Goal: Task Accomplishment & Management: Manage account settings

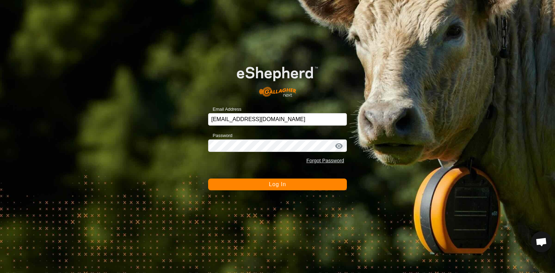
click at [278, 187] on span "Log In" at bounding box center [277, 185] width 17 height 6
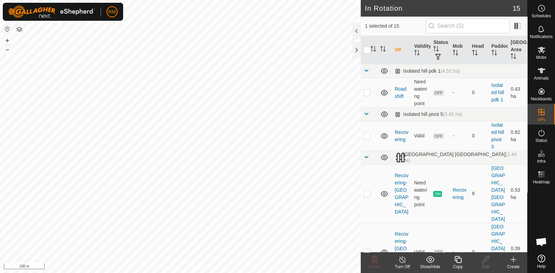
click at [460, 263] on icon at bounding box center [457, 259] width 7 height 7
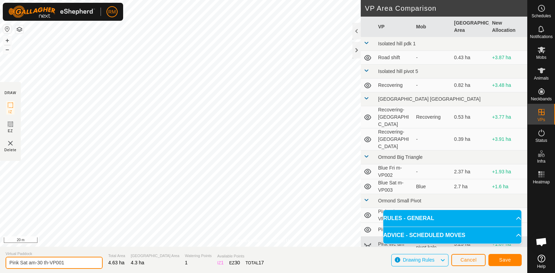
click at [29, 262] on input "Pink Sat am-30 th-VP001" at bounding box center [54, 263] width 97 height 12
click at [71, 263] on input "Pink Sunam-30 th-VP001" at bounding box center [54, 263] width 97 height 12
type input "Pink Sun am"
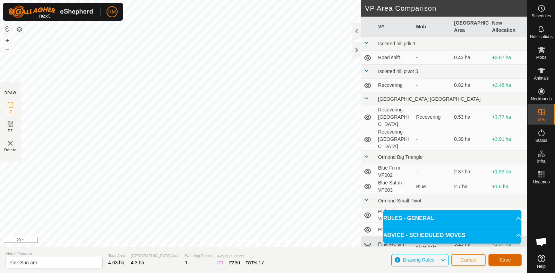
click at [515, 260] on button "Save" at bounding box center [504, 260] width 33 height 12
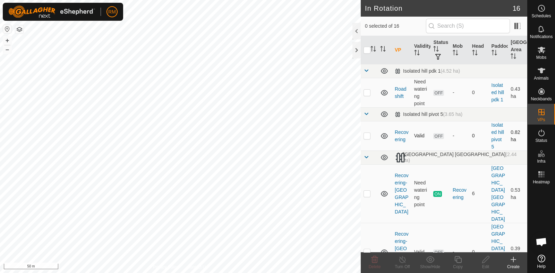
checkbox input "true"
click at [460, 262] on icon at bounding box center [457, 260] width 9 height 8
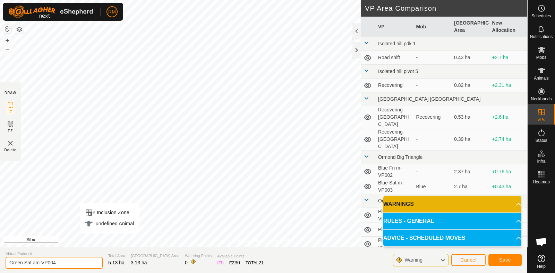
click at [60, 263] on input "Green Sat am-VP004" at bounding box center [54, 263] width 97 height 12
type input "Green Sun am"
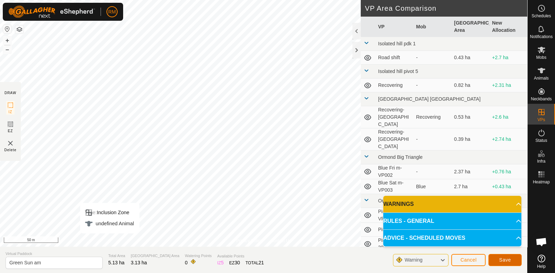
click at [509, 259] on span "Save" at bounding box center [505, 261] width 12 height 6
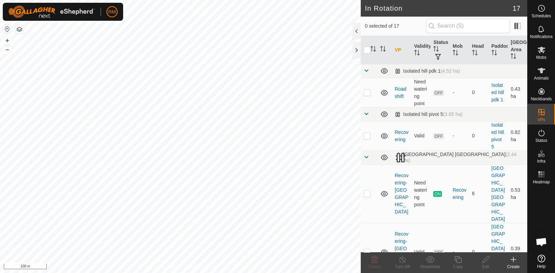
checkbox input "true"
click at [459, 264] on div "Copy" at bounding box center [458, 267] width 28 height 6
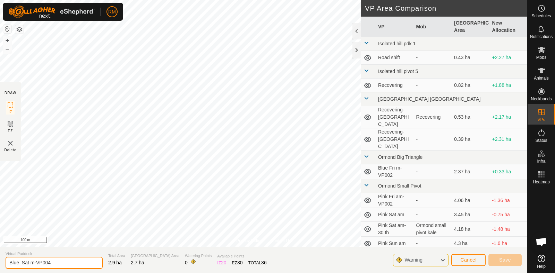
click at [54, 262] on input "Blue Sat m-VP004" at bounding box center [54, 263] width 97 height 12
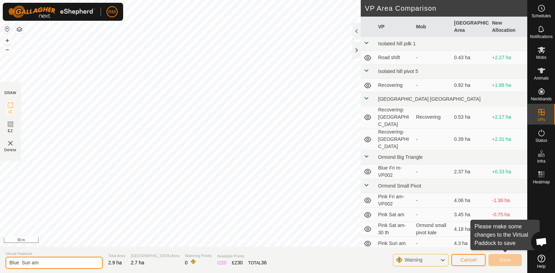
type input "Blue Sun am"
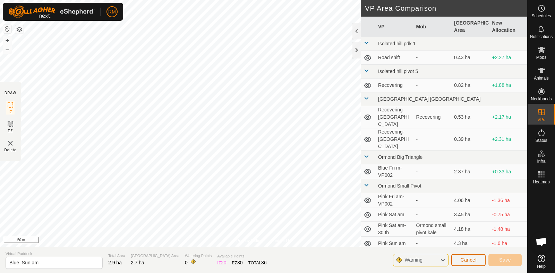
click at [474, 260] on span "Cancel" at bounding box center [468, 261] width 16 height 6
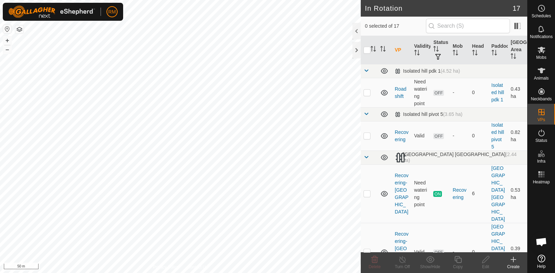
checkbox input "true"
click at [459, 260] on icon at bounding box center [457, 260] width 9 height 8
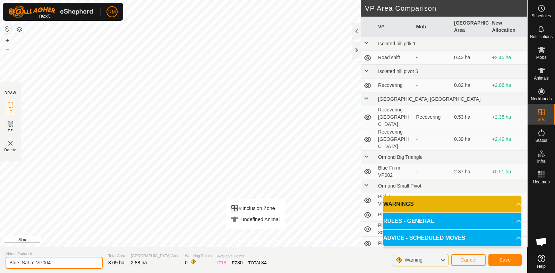
click at [58, 263] on input "Blue Sat m-VP004" at bounding box center [54, 263] width 97 height 12
type input "Blue Sun am"
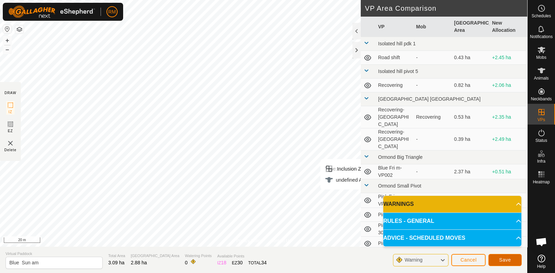
click at [504, 258] on span "Save" at bounding box center [505, 261] width 12 height 6
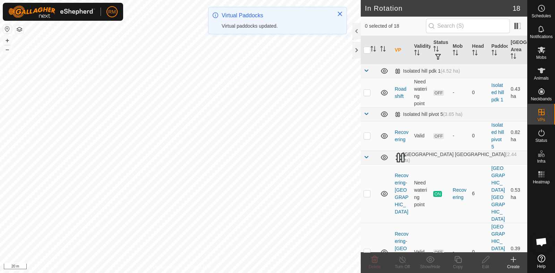
checkbox input "true"
checkbox input "false"
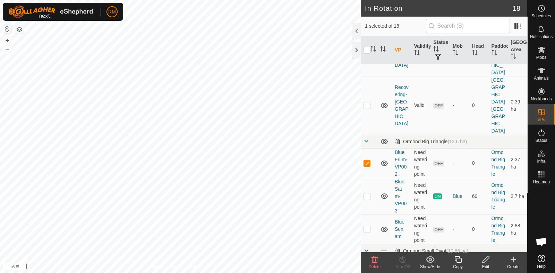
scroll to position [144, 0]
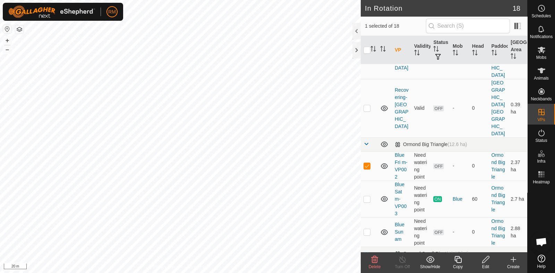
click at [377, 263] on icon at bounding box center [374, 260] width 8 height 8
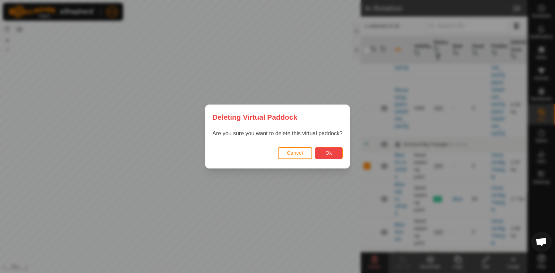
click at [334, 149] on button "Ok" at bounding box center [329, 153] width 28 height 12
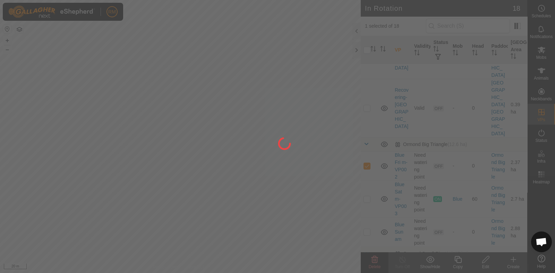
checkbox input "false"
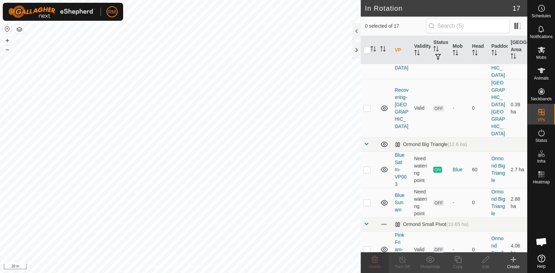
checkbox input "true"
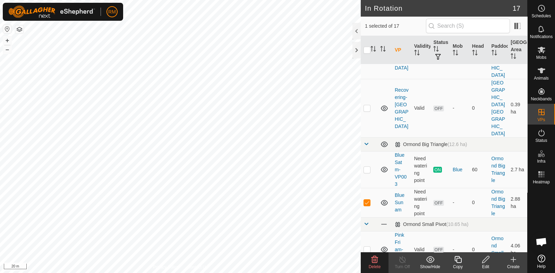
click at [483, 262] on icon at bounding box center [485, 260] width 9 height 8
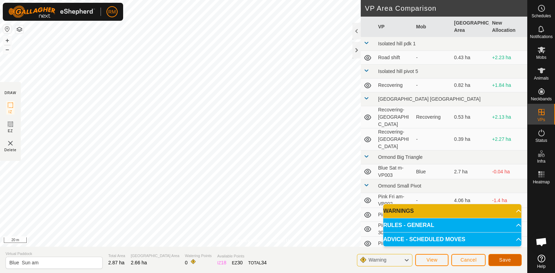
click at [504, 261] on span "Save" at bounding box center [505, 261] width 12 height 6
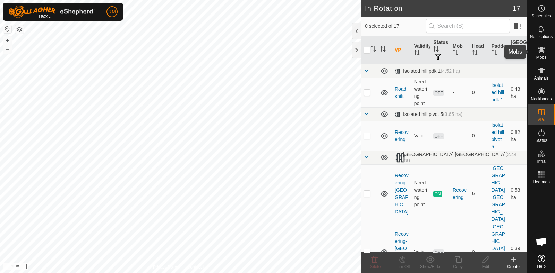
click at [540, 53] on icon at bounding box center [541, 50] width 8 height 8
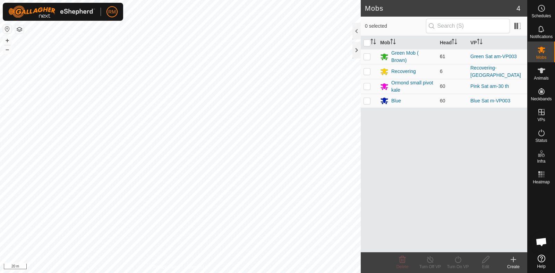
click at [369, 56] on p-checkbox at bounding box center [366, 57] width 7 height 6
checkbox input "true"
click at [457, 263] on icon at bounding box center [457, 260] width 9 height 8
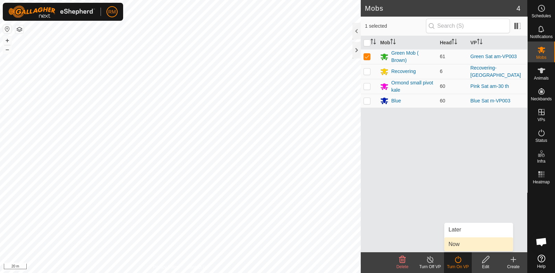
click at [468, 246] on link "Now" at bounding box center [478, 245] width 69 height 14
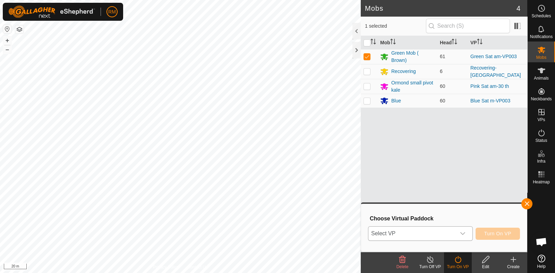
click at [464, 233] on icon "dropdown trigger" at bounding box center [463, 234] width 6 height 6
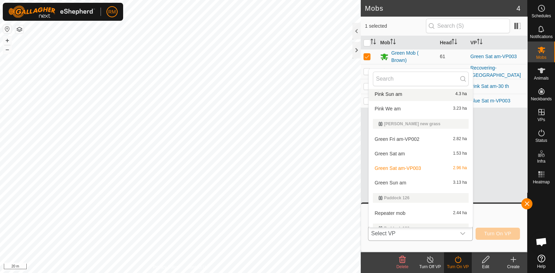
scroll to position [235, 0]
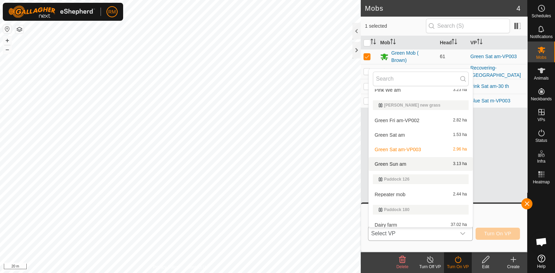
click at [399, 161] on li "Green Sun am 3.13 ha" at bounding box center [420, 164] width 104 height 14
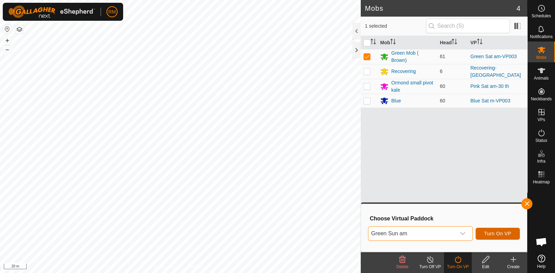
click at [499, 234] on span "Turn On VP" at bounding box center [497, 234] width 27 height 6
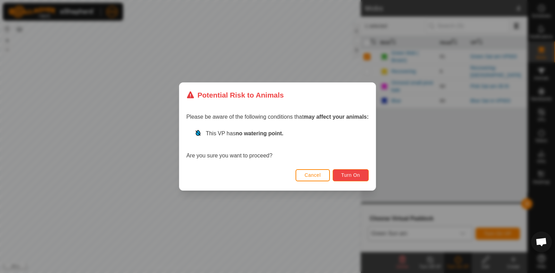
click at [357, 176] on span "Turn On" at bounding box center [350, 176] width 19 height 6
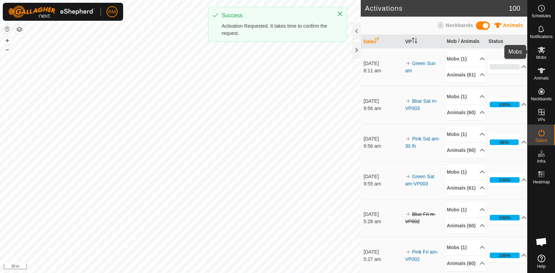
click at [543, 52] on icon at bounding box center [541, 50] width 8 height 8
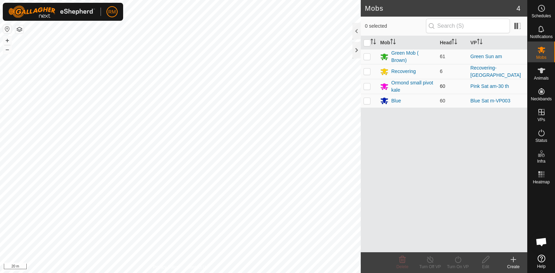
click at [366, 86] on p-checkbox at bounding box center [366, 87] width 7 height 6
checkbox input "true"
click at [459, 261] on icon at bounding box center [457, 260] width 9 height 8
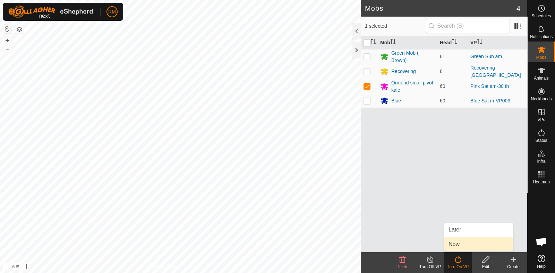
click at [463, 244] on link "Now" at bounding box center [478, 245] width 69 height 14
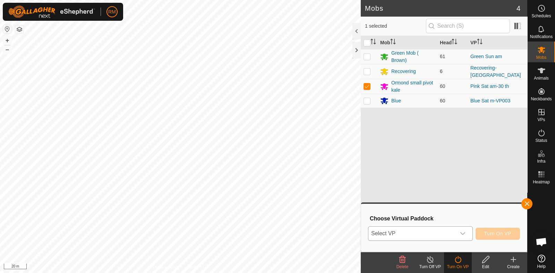
click at [463, 232] on icon "dropdown trigger" at bounding box center [463, 234] width 6 height 6
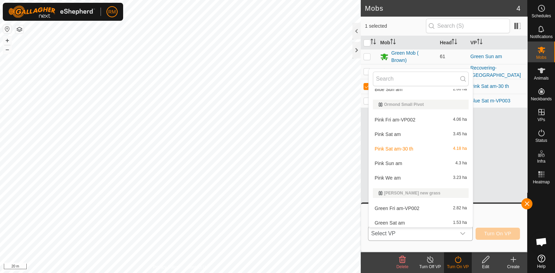
scroll to position [149, 0]
click at [388, 157] on li "Pink Sun am 4.3 ha" at bounding box center [420, 162] width 104 height 14
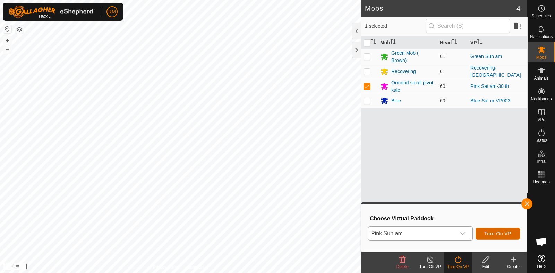
click at [498, 234] on span "Turn On VP" at bounding box center [497, 234] width 27 height 6
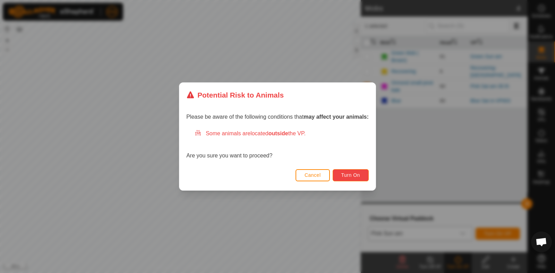
click at [361, 173] on button "Turn On" at bounding box center [350, 175] width 36 height 12
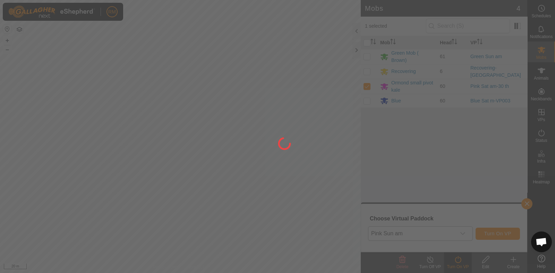
click at [395, 229] on div at bounding box center [277, 136] width 555 height 273
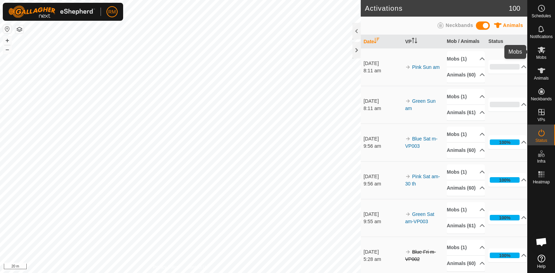
click at [542, 51] on icon at bounding box center [541, 50] width 8 height 8
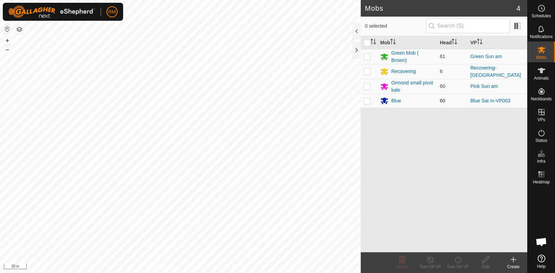
click at [367, 99] on p-checkbox at bounding box center [366, 101] width 7 height 6
checkbox input "true"
click at [460, 262] on icon at bounding box center [457, 260] width 9 height 8
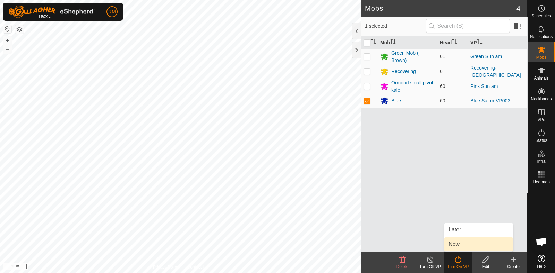
click at [460, 243] on link "Now" at bounding box center [478, 245] width 69 height 14
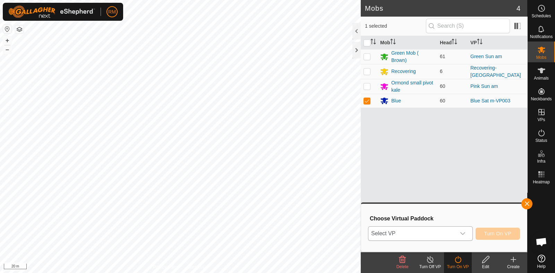
click at [463, 231] on icon "dropdown trigger" at bounding box center [463, 234] width 6 height 6
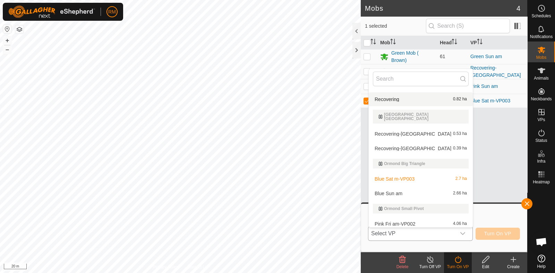
scroll to position [44, 0]
click at [394, 187] on li "Blue Sun am 2.66 ha" at bounding box center [420, 193] width 104 height 14
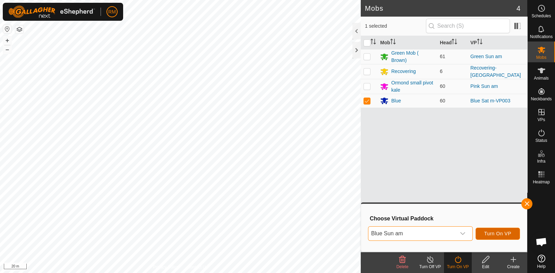
click at [491, 234] on span "Turn On VP" at bounding box center [497, 234] width 27 height 6
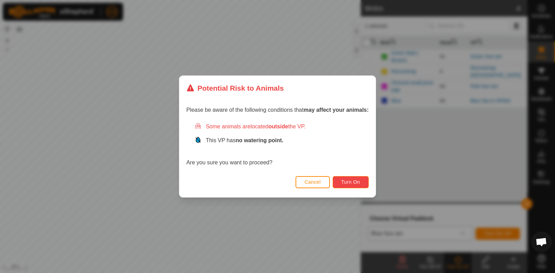
click at [355, 181] on span "Turn On" at bounding box center [350, 183] width 19 height 6
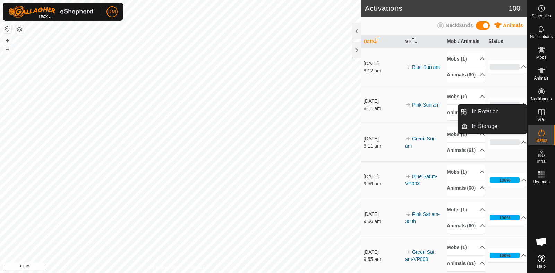
click at [538, 112] on icon at bounding box center [541, 112] width 6 height 6
click at [487, 111] on link "In Rotation" at bounding box center [496, 112] width 59 height 14
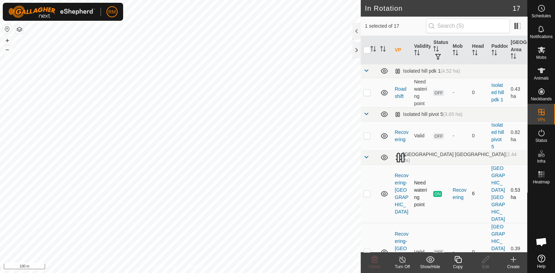
checkbox input "false"
checkbox input "true"
checkbox input "false"
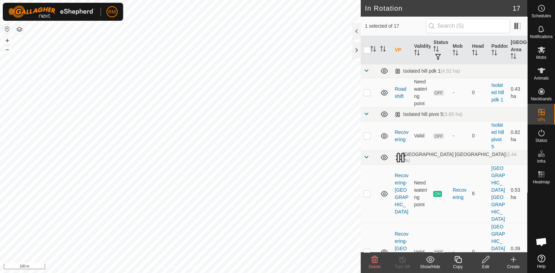
scroll to position [361, 0]
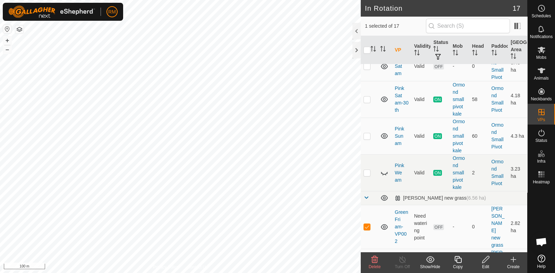
click at [376, 262] on icon at bounding box center [374, 260] width 8 height 8
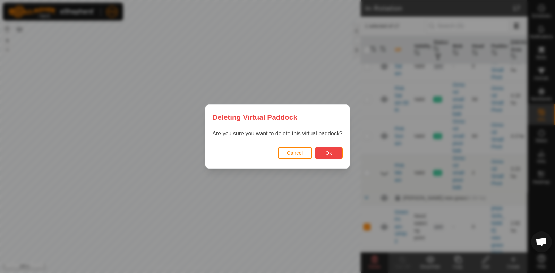
click at [330, 154] on span "Ok" at bounding box center [328, 153] width 7 height 6
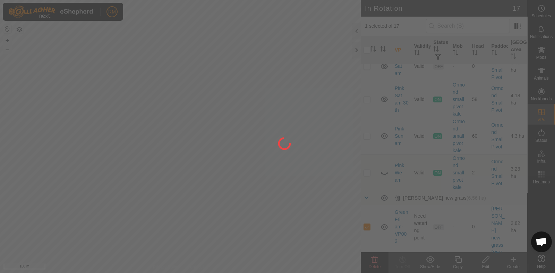
checkbox input "false"
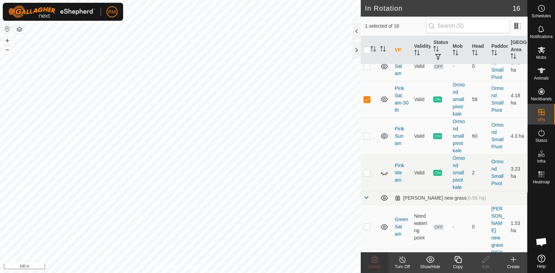
checkbox input "false"
checkbox input "true"
checkbox input "false"
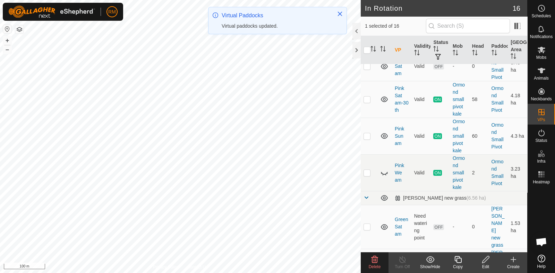
click at [375, 262] on icon at bounding box center [374, 259] width 7 height 7
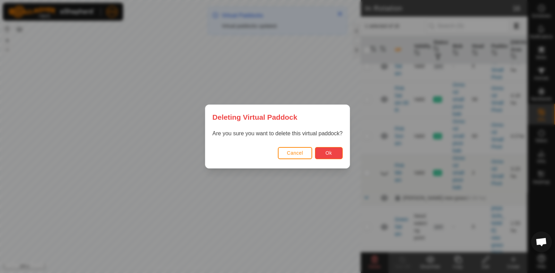
click at [324, 153] on button "Ok" at bounding box center [329, 153] width 28 height 12
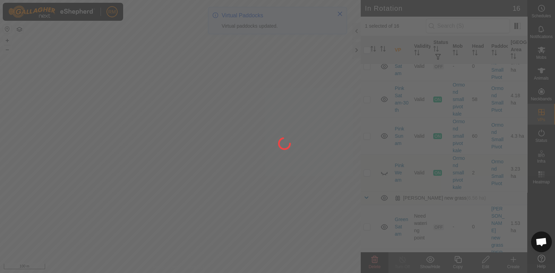
checkbox input "false"
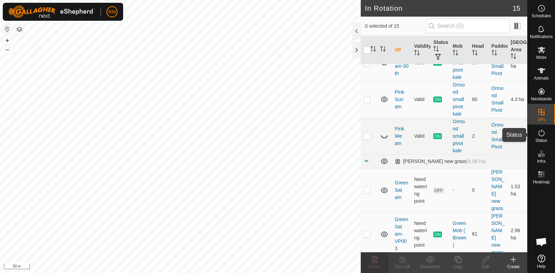
click at [539, 132] on icon at bounding box center [541, 133] width 8 height 8
click at [538, 132] on icon at bounding box center [541, 133] width 6 height 7
